Goal: Task Accomplishment & Management: Manage account settings

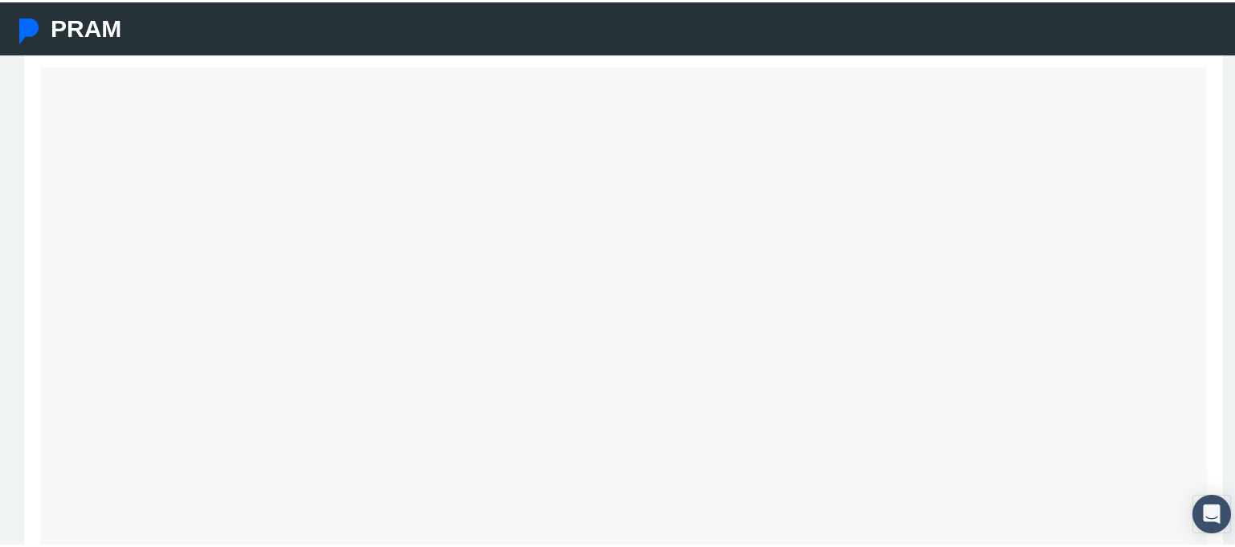
scroll to position [2, 0]
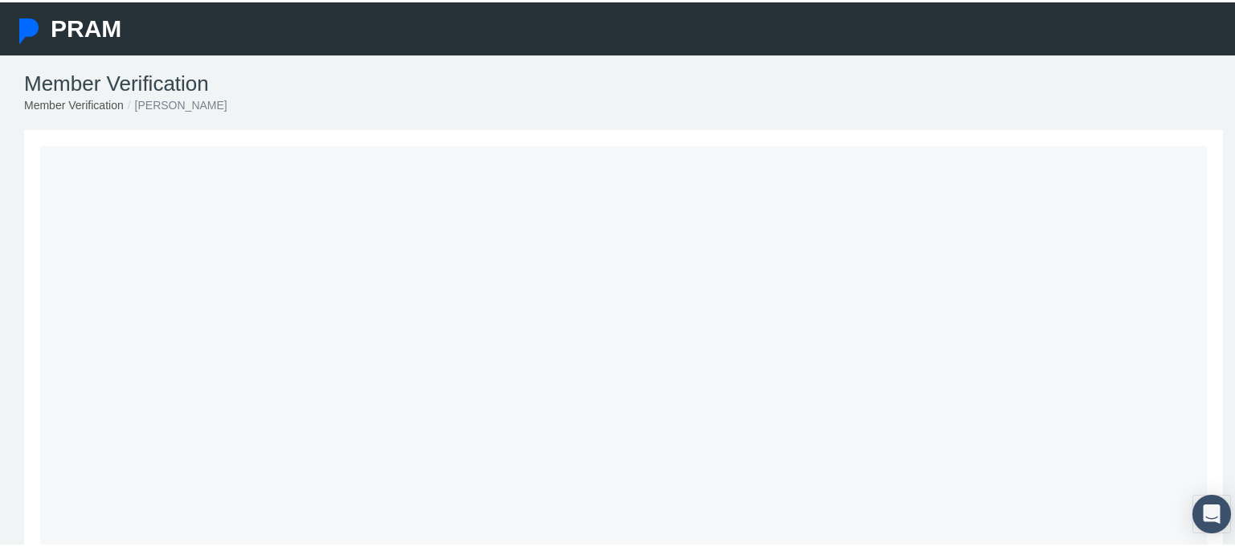
scroll to position [80, 0]
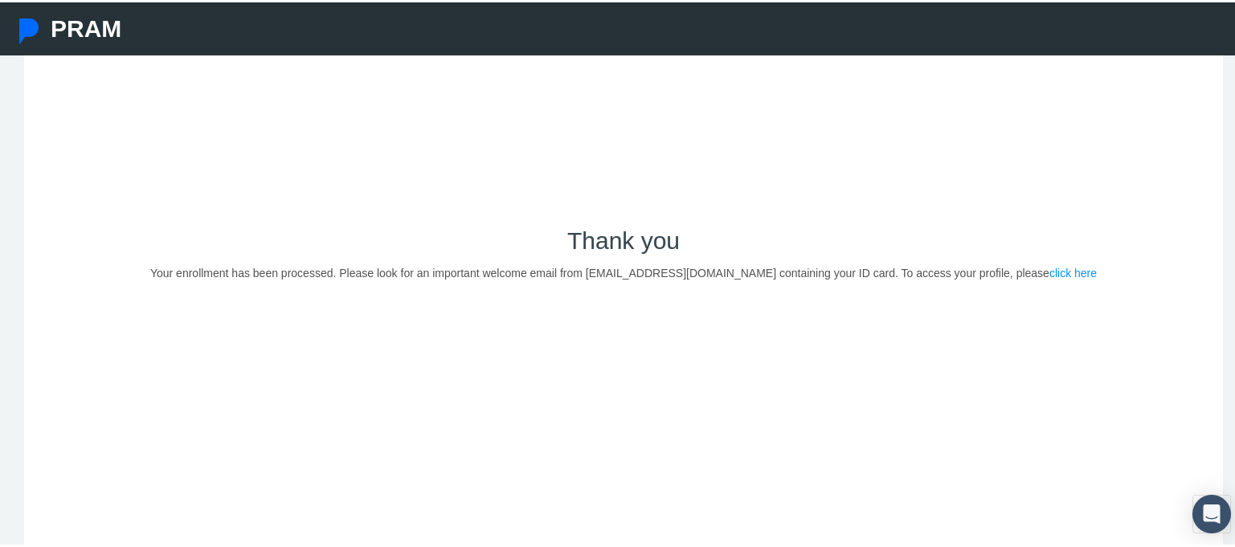
click at [1050, 268] on link "click here" at bounding box center [1073, 270] width 47 height 13
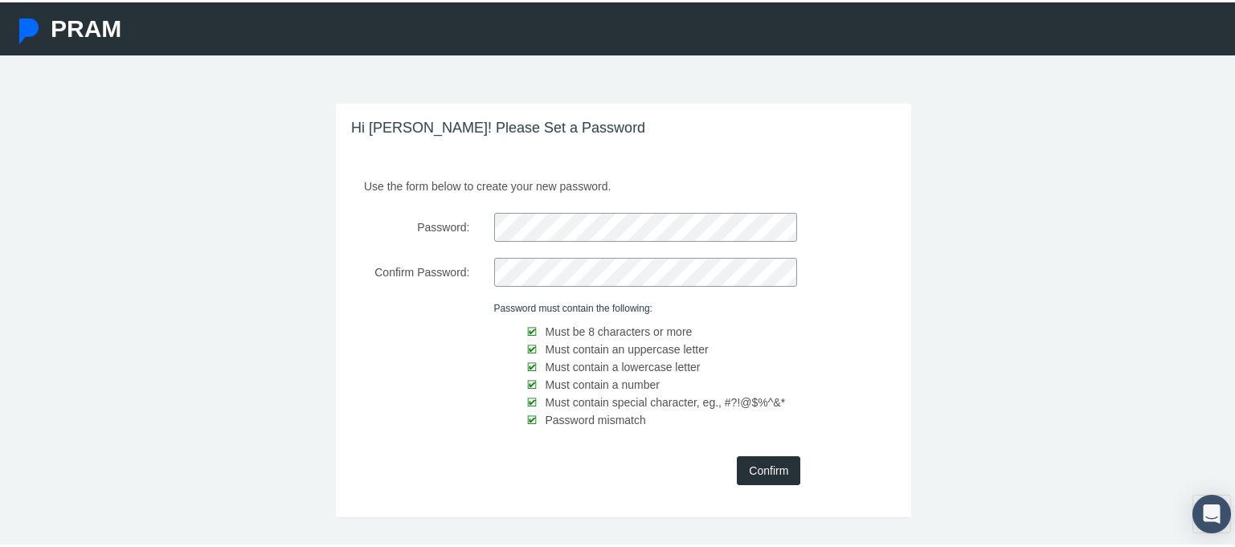
click at [754, 462] on input "Confirm" at bounding box center [768, 468] width 63 height 29
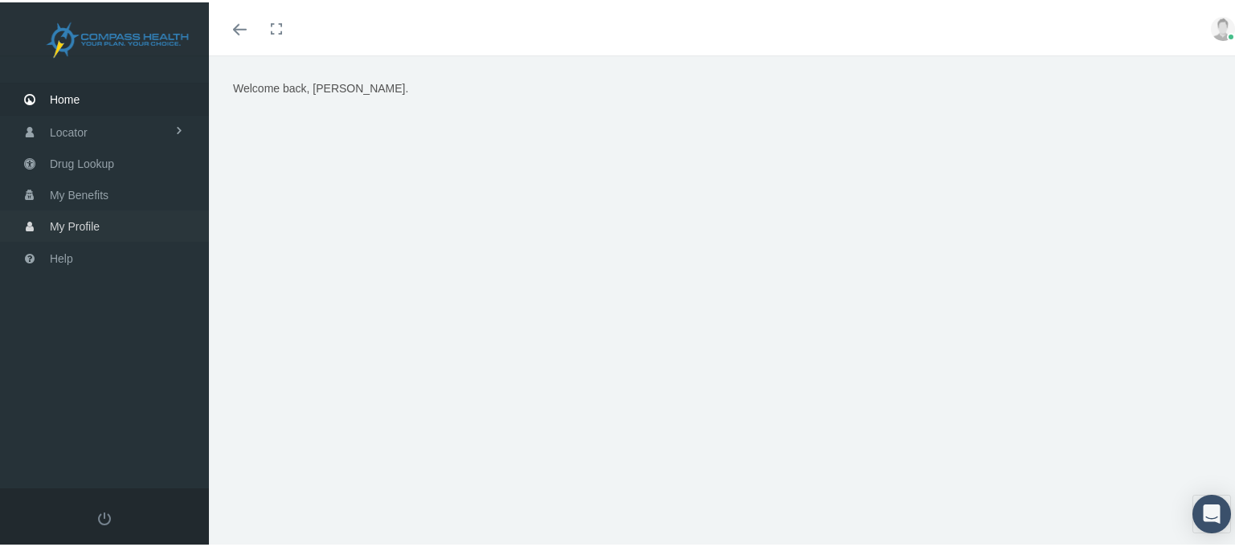
click at [87, 227] on span "My Profile" at bounding box center [75, 224] width 50 height 31
